Goal: Task Accomplishment & Management: Use online tool/utility

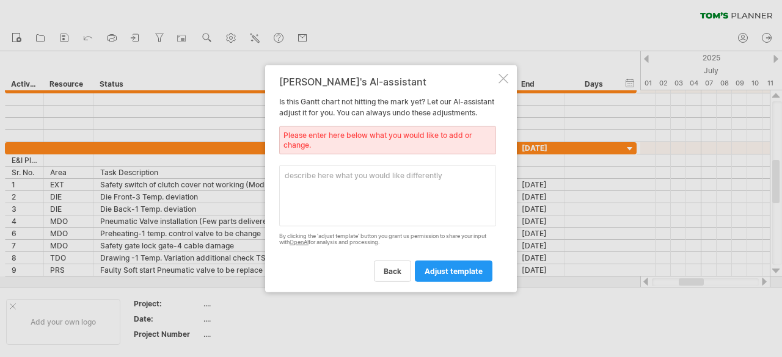
click at [501, 75] on div at bounding box center [503, 78] width 10 height 10
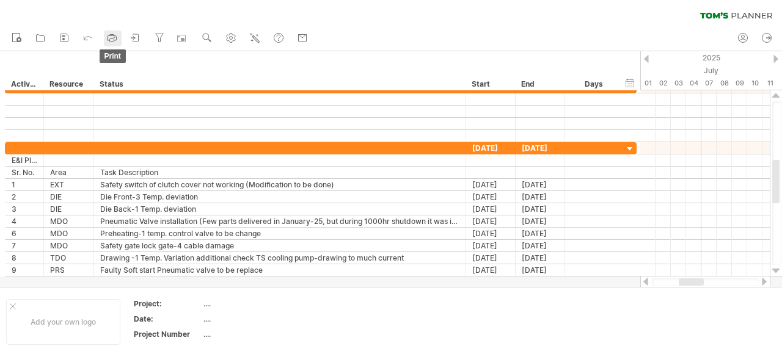
click at [115, 36] on icon at bounding box center [112, 38] width 9 height 5
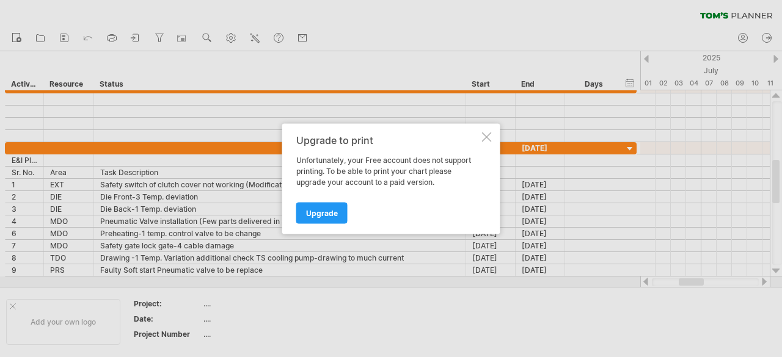
click at [487, 137] on div at bounding box center [487, 137] width 10 height 10
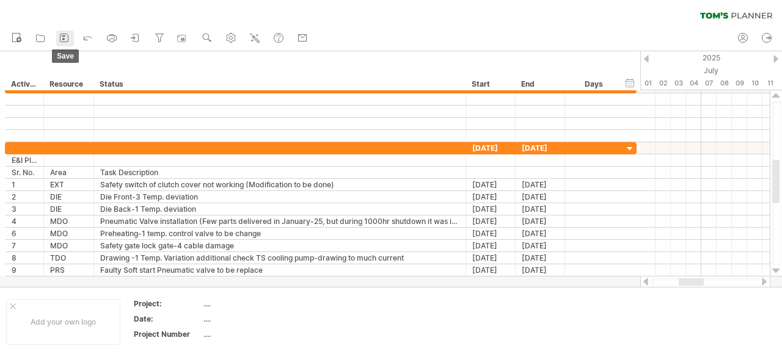
click at [62, 38] on rect at bounding box center [63, 39] width 2 height 2
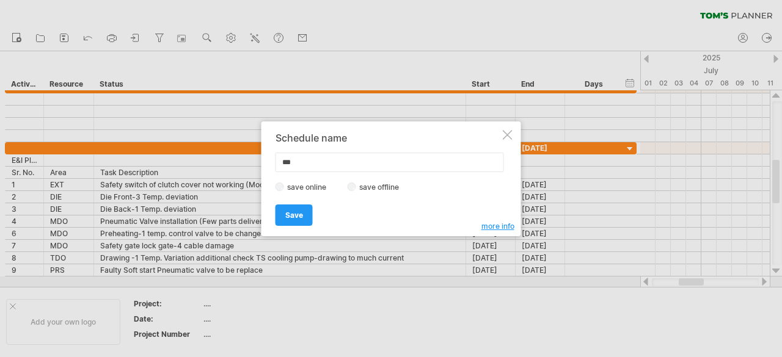
type input "***"
click at [299, 214] on span "Save" at bounding box center [294, 215] width 18 height 9
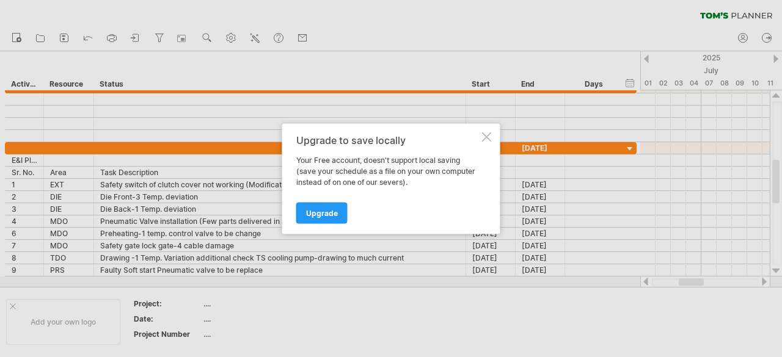
click at [485, 137] on div at bounding box center [487, 137] width 10 height 10
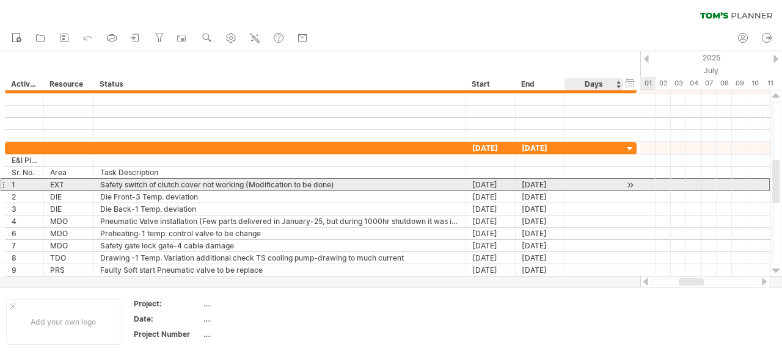
click at [583, 186] on div at bounding box center [594, 185] width 46 height 12
click at [634, 184] on div at bounding box center [630, 185] width 12 height 13
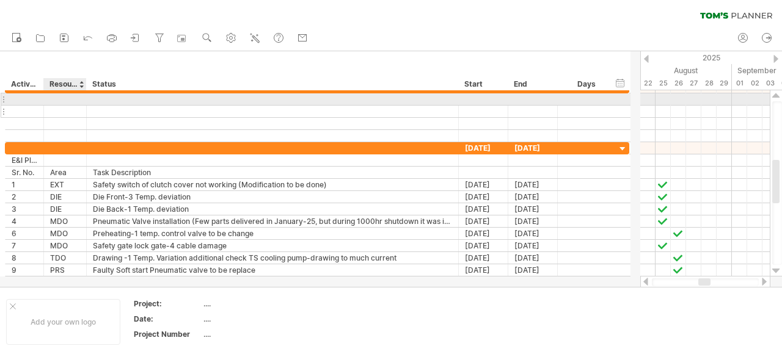
drag, startPoint x: 93, startPoint y: 95, endPoint x: 86, endPoint y: 107, distance: 14.2
click at [86, 107] on div at bounding box center [317, 111] width 624 height 61
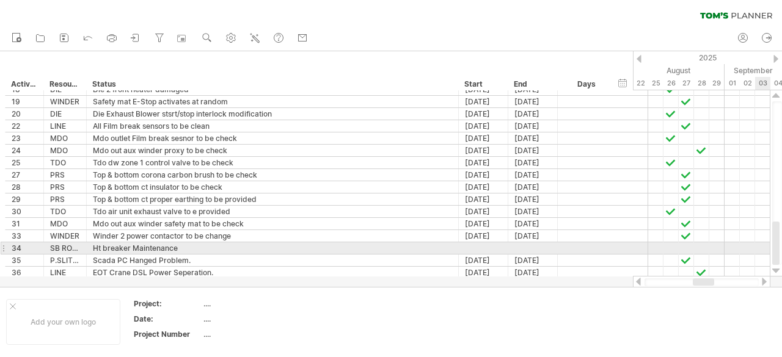
drag, startPoint x: 778, startPoint y: 167, endPoint x: 781, endPoint y: 252, distance: 85.0
click at [781, 252] on div at bounding box center [777, 183] width 10 height 164
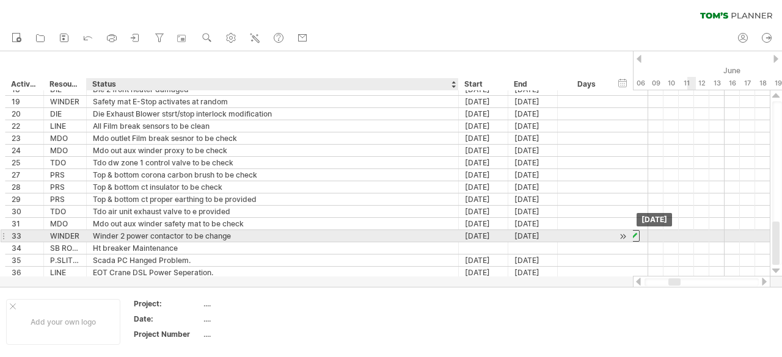
drag, startPoint x: 701, startPoint y: 271, endPoint x: 135, endPoint y: 232, distance: 567.0
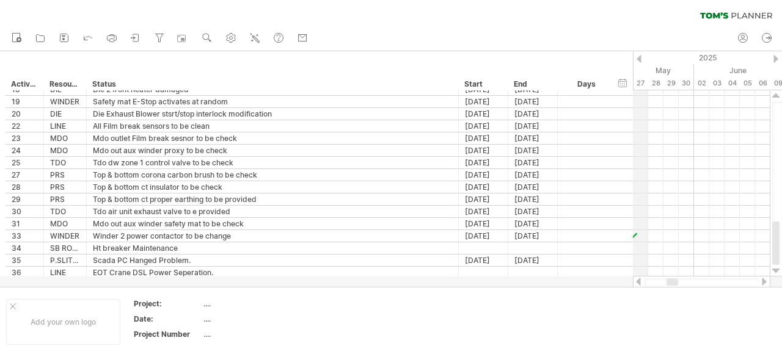
click at [624, 82] on div "hide start/end/duration show start/end/duration" at bounding box center [623, 82] width 12 height 13
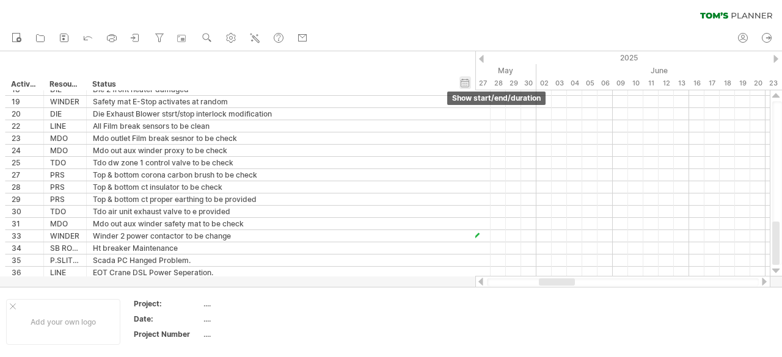
click at [463, 82] on div "hide start/end/duration show start/end/duration" at bounding box center [465, 82] width 12 height 13
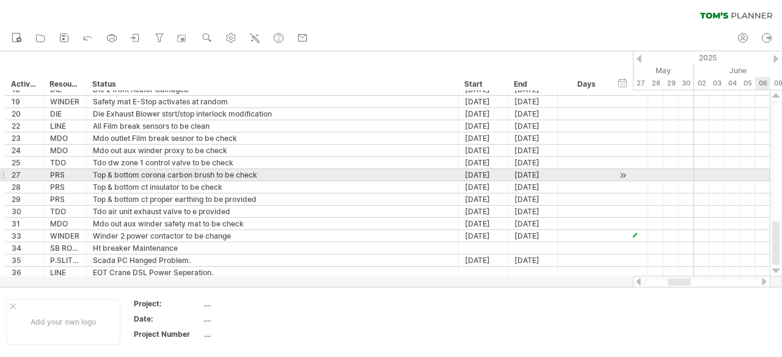
drag, startPoint x: 779, startPoint y: 241, endPoint x: 776, endPoint y: 173, distance: 67.9
click at [776, 173] on div at bounding box center [777, 183] width 10 height 164
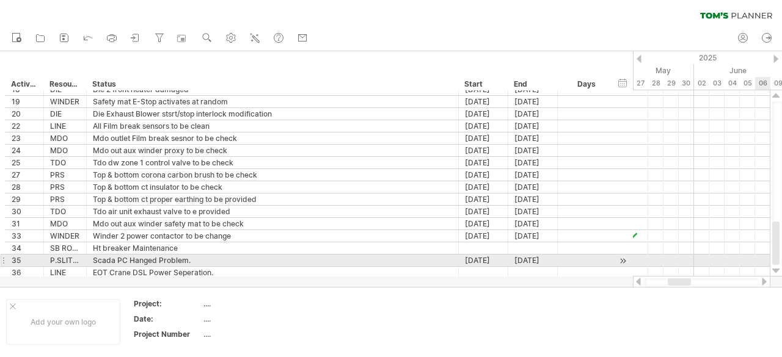
drag, startPoint x: 778, startPoint y: 230, endPoint x: 781, endPoint y: 256, distance: 26.4
click at [781, 256] on div at bounding box center [777, 183] width 10 height 164
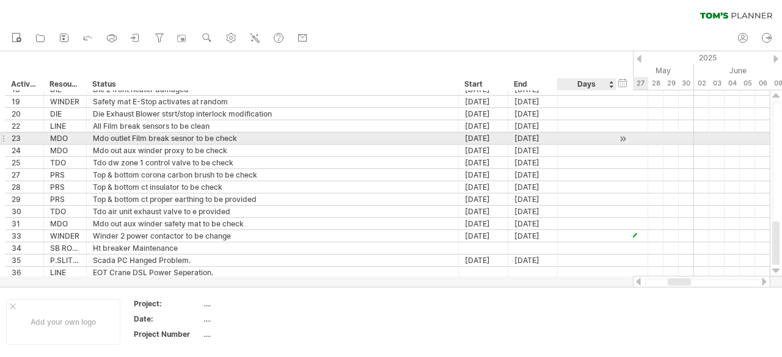
click at [624, 135] on div at bounding box center [623, 139] width 12 height 13
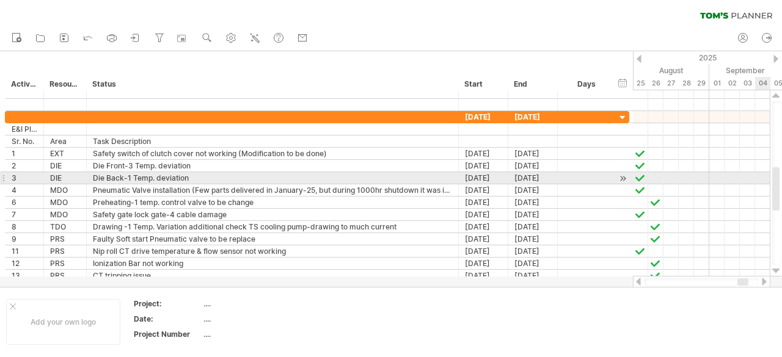
drag, startPoint x: 776, startPoint y: 239, endPoint x: 781, endPoint y: 184, distance: 54.6
click at [781, 184] on div at bounding box center [777, 183] width 10 height 164
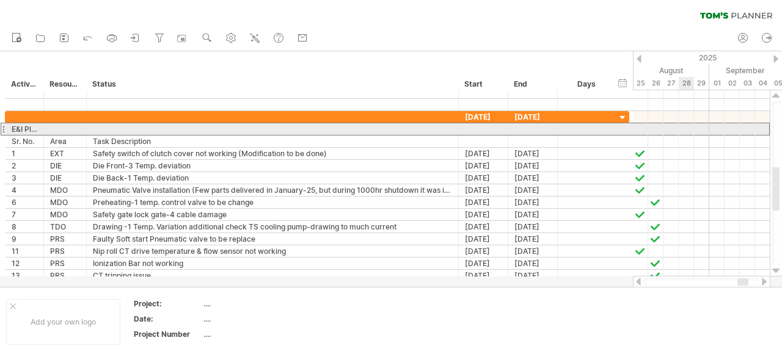
click at [7, 127] on div "**********" at bounding box center [24, 129] width 38 height 12
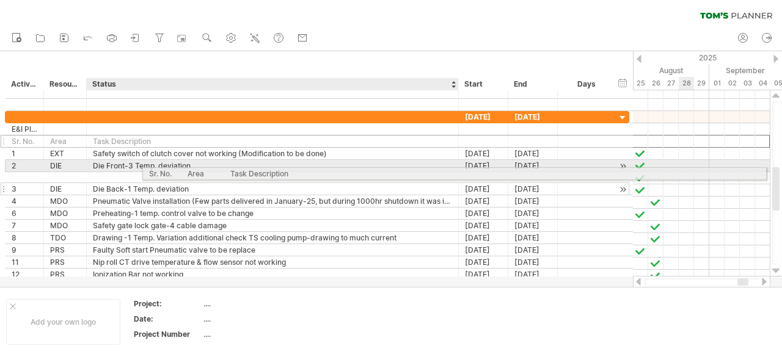
drag, startPoint x: 16, startPoint y: 139, endPoint x: 340, endPoint y: 172, distance: 325.4
